Goal: Task Accomplishment & Management: Manage account settings

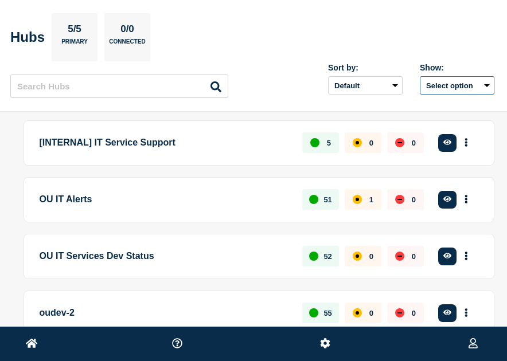
click at [484, 87] on button "Select option" at bounding box center [457, 85] width 75 height 18
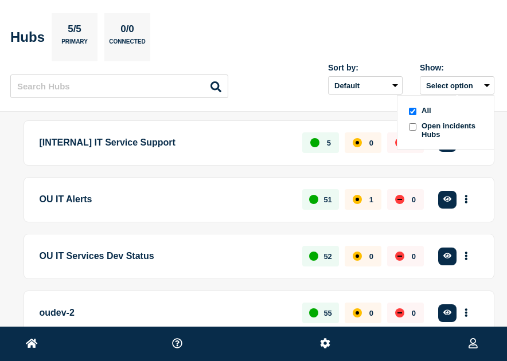
click at [282, 53] on section "Hubs 5/5 Primary 0/0 Connected" at bounding box center [252, 37] width 484 height 48
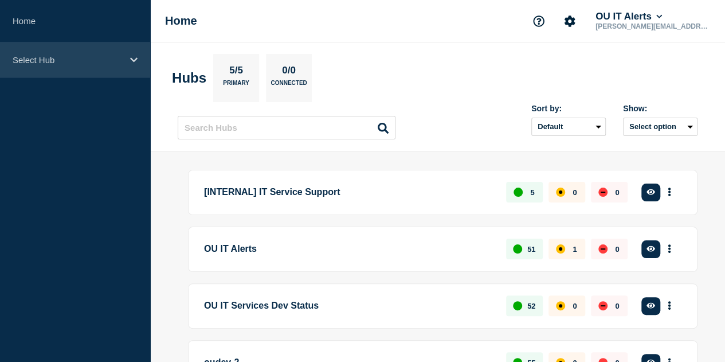
click at [118, 63] on p "Select Hub" at bounding box center [68, 60] width 110 height 10
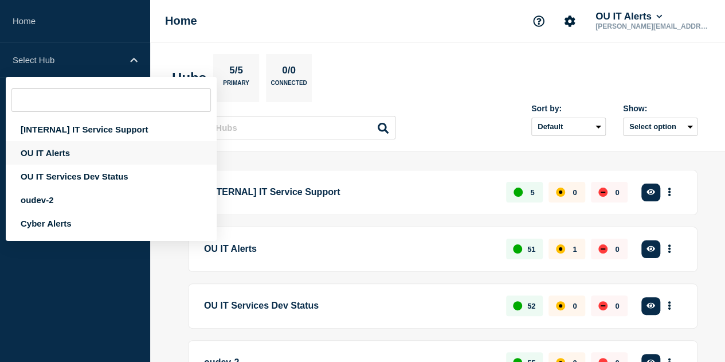
click at [83, 155] on div "OU IT Alerts" at bounding box center [111, 153] width 211 height 24
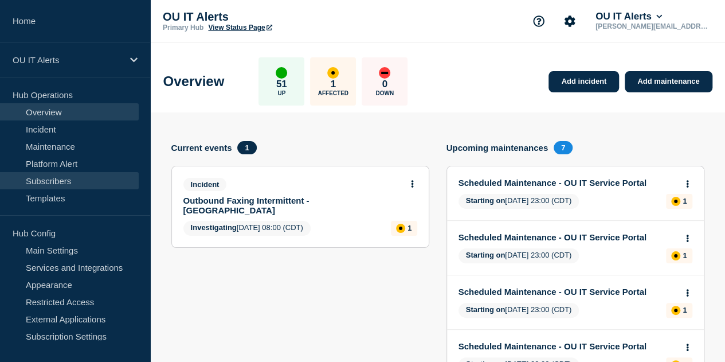
click at [23, 179] on link "Subscribers" at bounding box center [69, 180] width 139 height 17
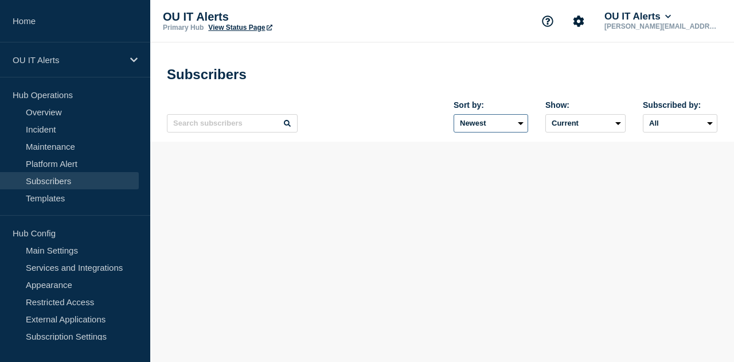
click at [515, 124] on select "Newest Oldest" at bounding box center [490, 123] width 75 height 18
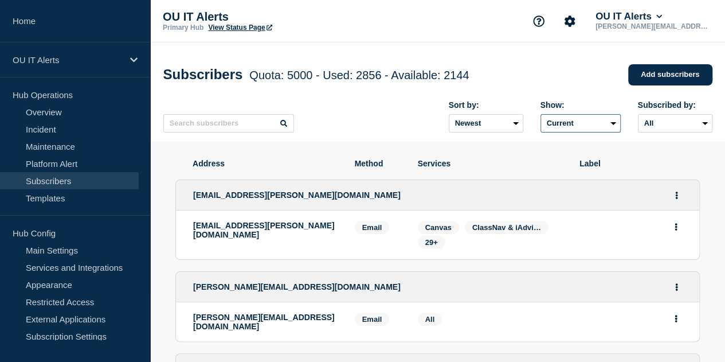
click at [515, 126] on select "Current Deleted Recently deleted" at bounding box center [581, 123] width 80 height 18
click at [515, 117] on select "Current Deleted Recently deleted" at bounding box center [581, 123] width 80 height 18
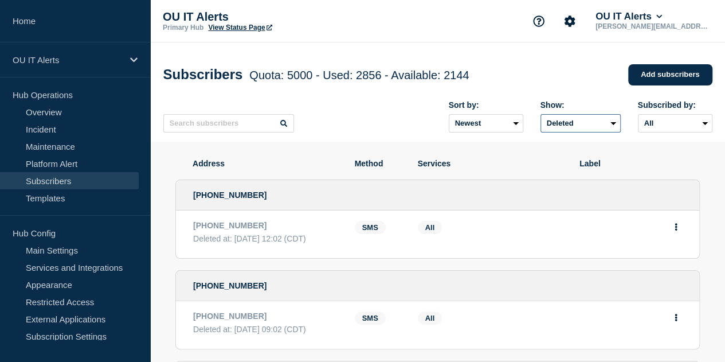
click at [515, 131] on select "Current Deleted Recently deleted" at bounding box center [581, 123] width 80 height 18
click at [515, 117] on select "Current Deleted Recently deleted" at bounding box center [581, 123] width 80 height 18
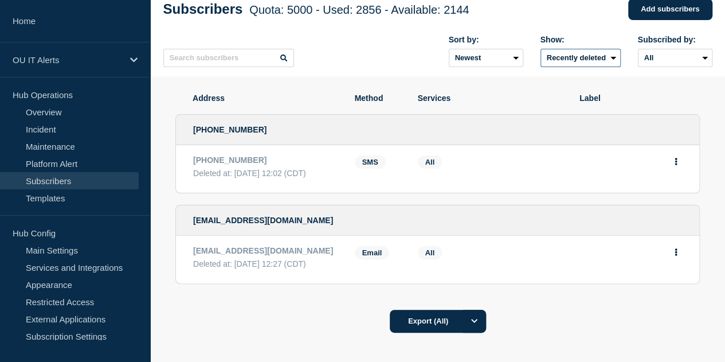
scroll to position [62, 0]
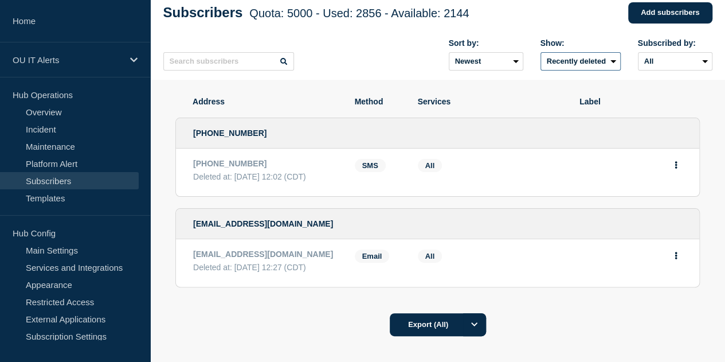
click at [515, 69] on select "Current Deleted Recently deleted" at bounding box center [581, 61] width 80 height 18
select select "true"
click at [515, 55] on select "Current Deleted Recently deleted" at bounding box center [581, 61] width 80 height 18
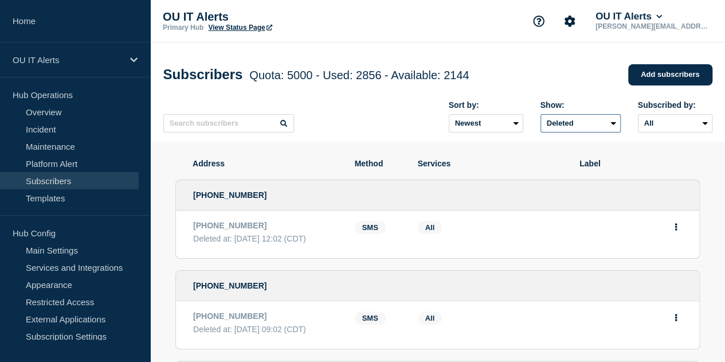
click at [515, 124] on select "Current Deleted Recently deleted" at bounding box center [581, 123] width 80 height 18
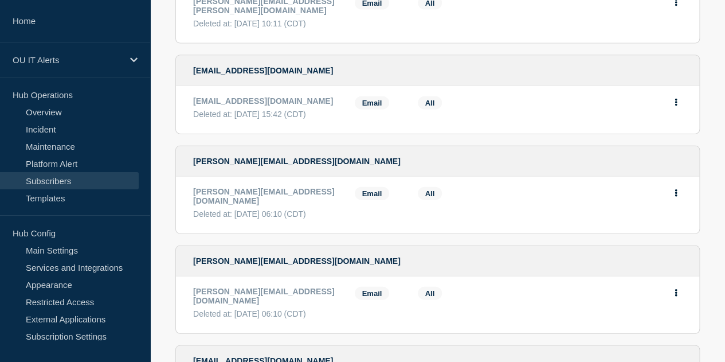
scroll to position [2257, 0]
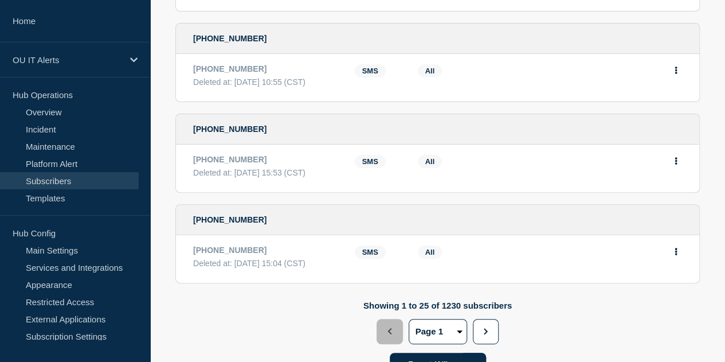
click at [0, 0] on button "50" at bounding box center [0, 0] width 0 height 0
